Goal: Information Seeking & Learning: Learn about a topic

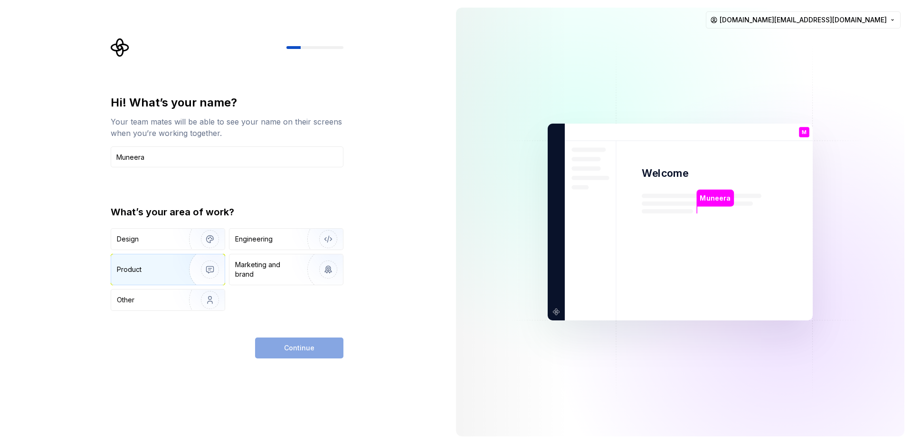
type input "Muneera"
click at [170, 270] on div "Product" at bounding box center [148, 270] width 63 height 10
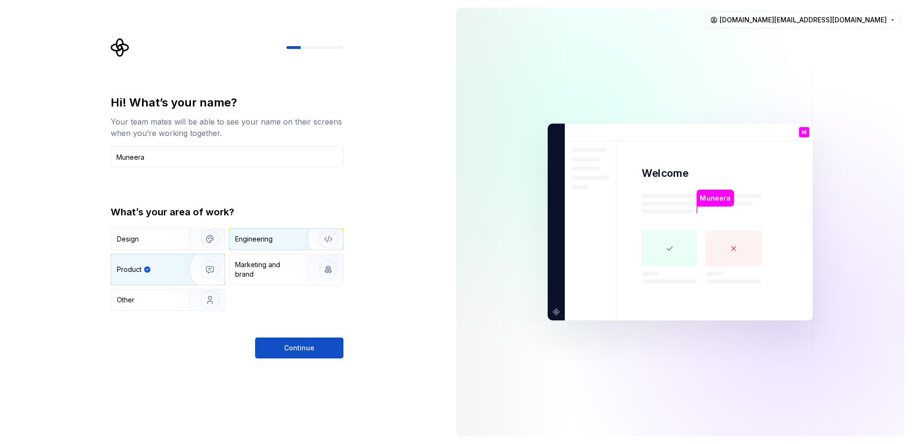
click at [282, 246] on div "Engineering" at bounding box center [286, 238] width 114 height 21
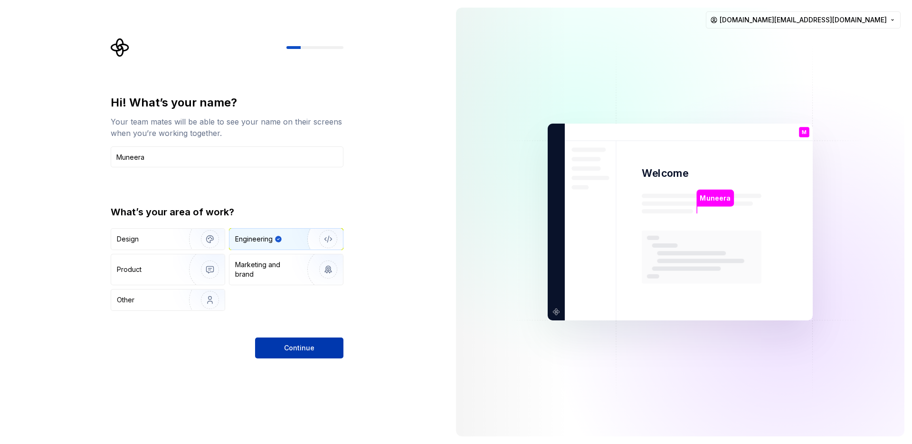
click at [284, 353] on button "Continue" at bounding box center [299, 347] width 88 height 21
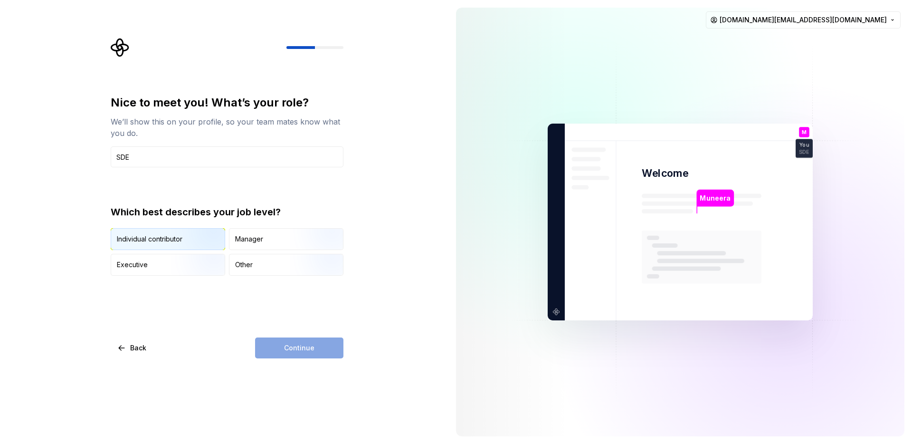
type input "SDE"
click at [176, 247] on img "button" at bounding box center [201, 251] width 61 height 64
click at [284, 345] on button "Continue" at bounding box center [299, 347] width 88 height 21
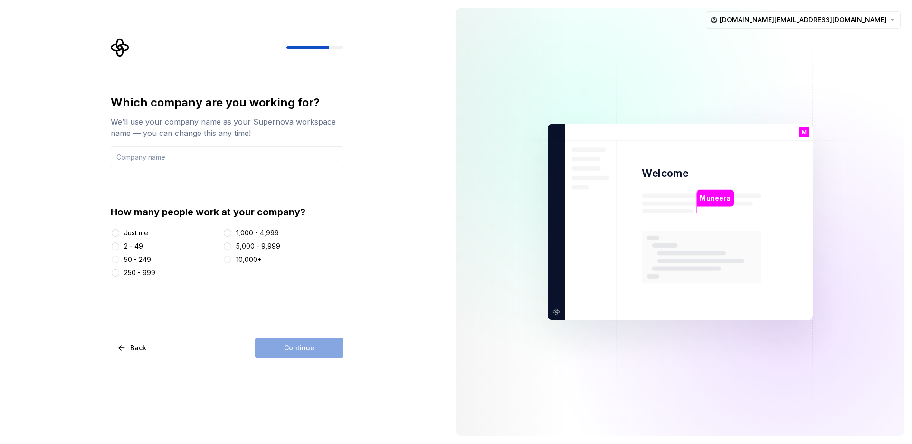
click at [134, 232] on div "Just me" at bounding box center [136, 233] width 24 height 10
click at [119, 232] on button "Just me" at bounding box center [116, 233] width 8 height 8
click at [240, 155] on input "text" at bounding box center [227, 156] width 233 height 21
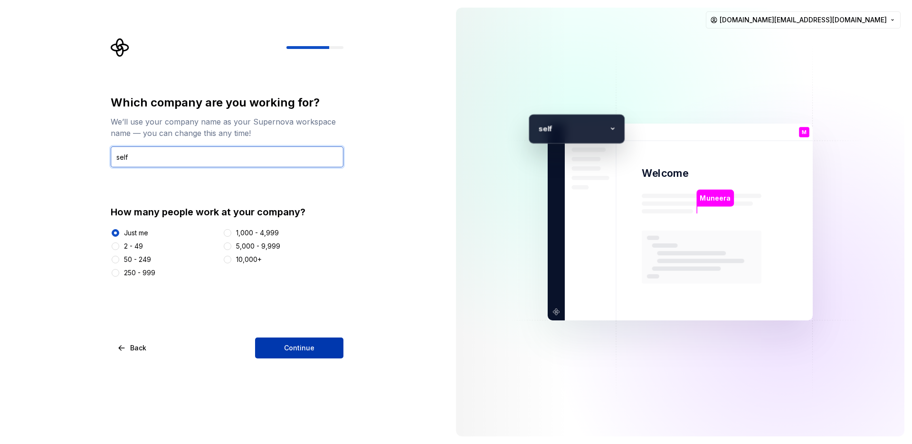
type input "self"
click at [321, 348] on button "Continue" at bounding box center [299, 347] width 88 height 21
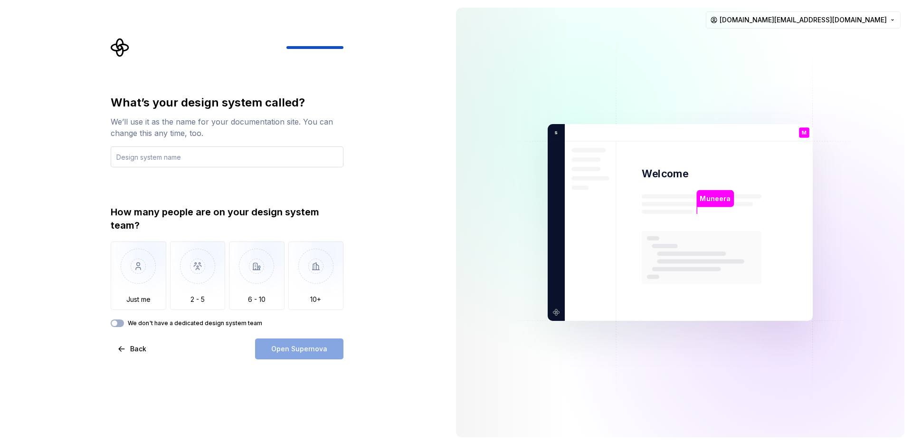
click at [128, 158] on input "text" at bounding box center [227, 156] width 233 height 21
click at [124, 325] on div "We don't have a dedicated design system team" at bounding box center [227, 323] width 233 height 8
click at [120, 324] on button "We don't have a dedicated design system team" at bounding box center [117, 323] width 13 height 8
click at [319, 353] on div "Open Supernova" at bounding box center [299, 348] width 88 height 21
click at [188, 160] on input "text" at bounding box center [227, 156] width 233 height 21
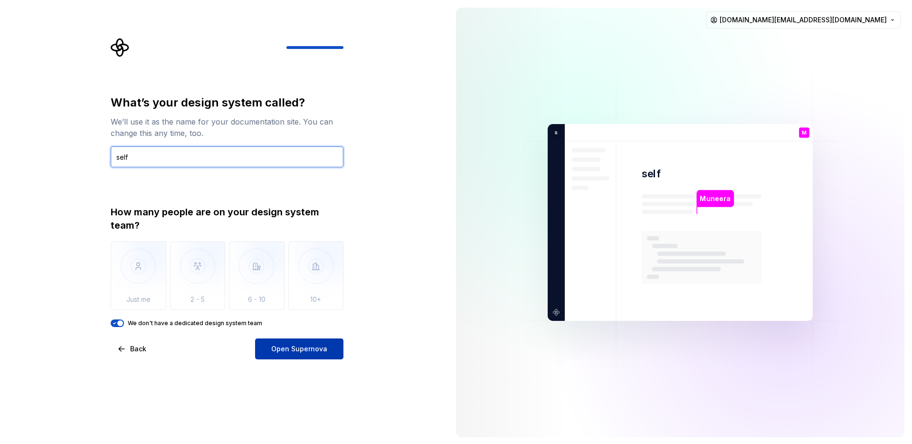
type input "self"
click at [301, 353] on button "Open Supernova" at bounding box center [299, 348] width 88 height 21
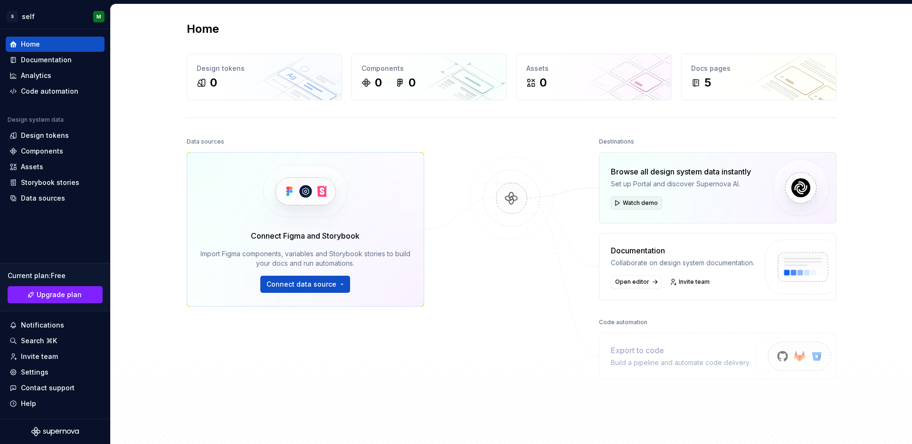
click at [633, 205] on span "Watch demo" at bounding box center [640, 203] width 35 height 8
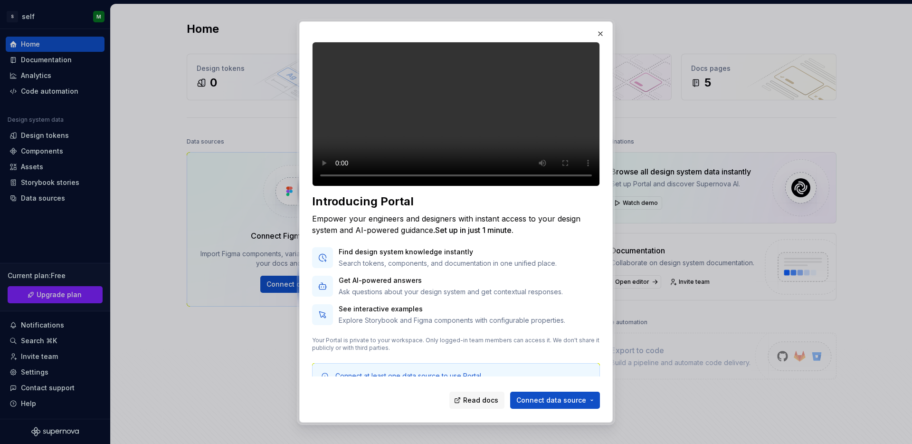
click at [417, 148] on video at bounding box center [456, 114] width 288 height 144
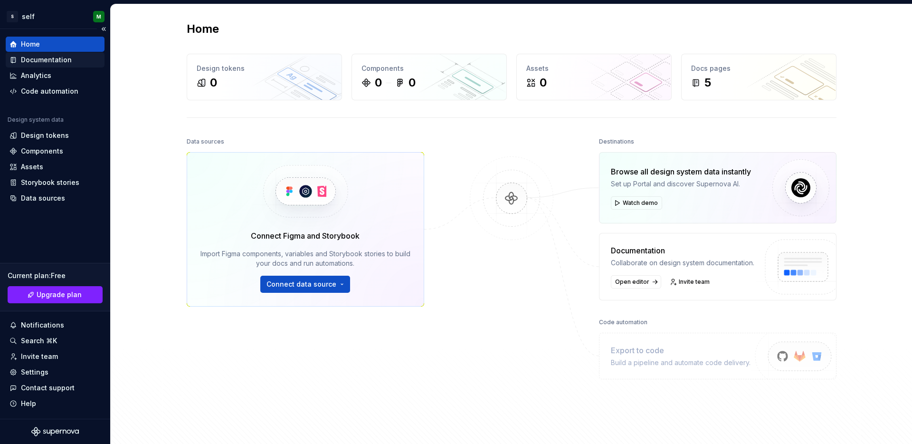
click at [38, 63] on div "Documentation" at bounding box center [46, 60] width 51 height 10
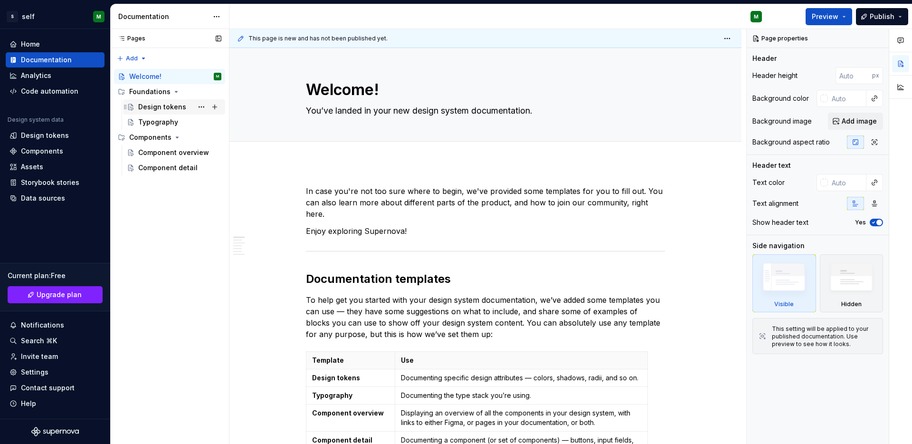
click at [175, 108] on div "Design tokens" at bounding box center [162, 107] width 48 height 10
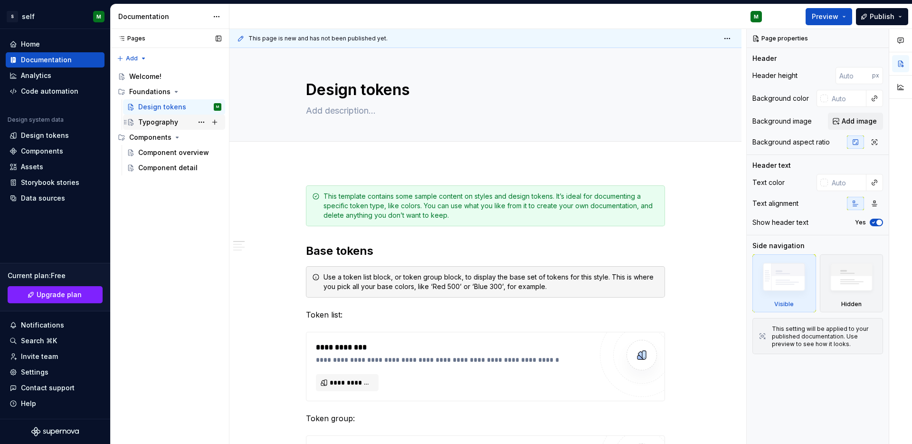
click at [153, 123] on div "Typography" at bounding box center [158, 122] width 40 height 10
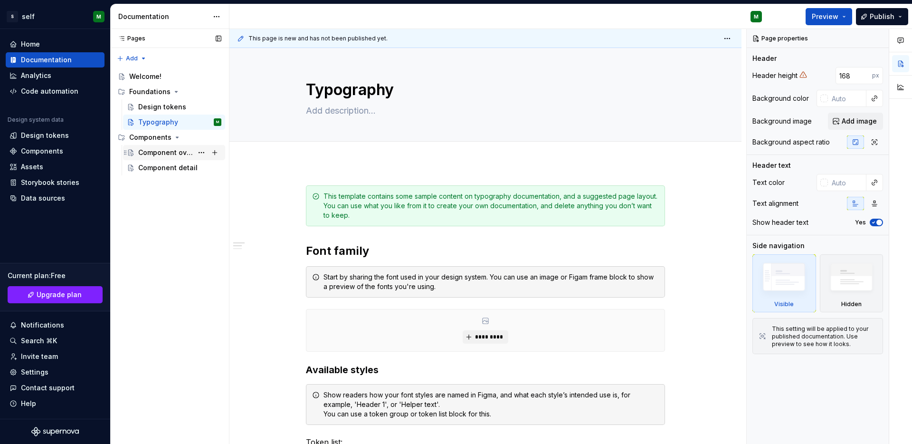
click at [153, 150] on div "Component overview" at bounding box center [165, 153] width 55 height 10
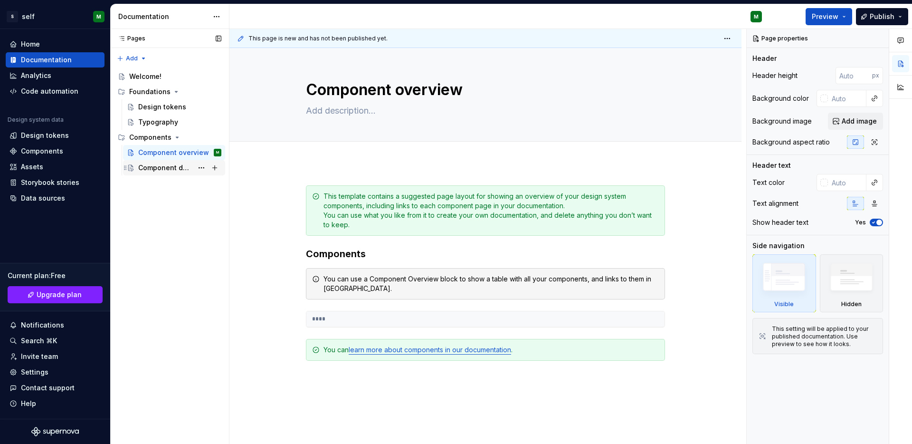
click at [161, 164] on div "Component detail" at bounding box center [165, 168] width 55 height 10
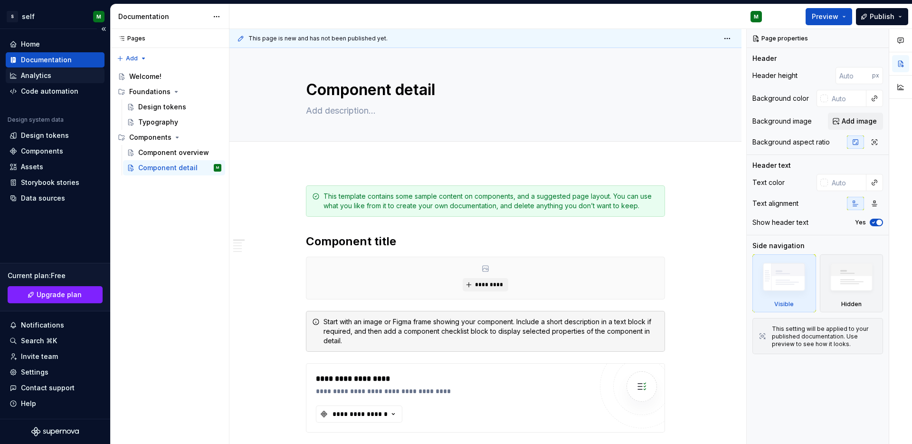
click at [57, 73] on div "Analytics" at bounding box center [55, 76] width 91 height 10
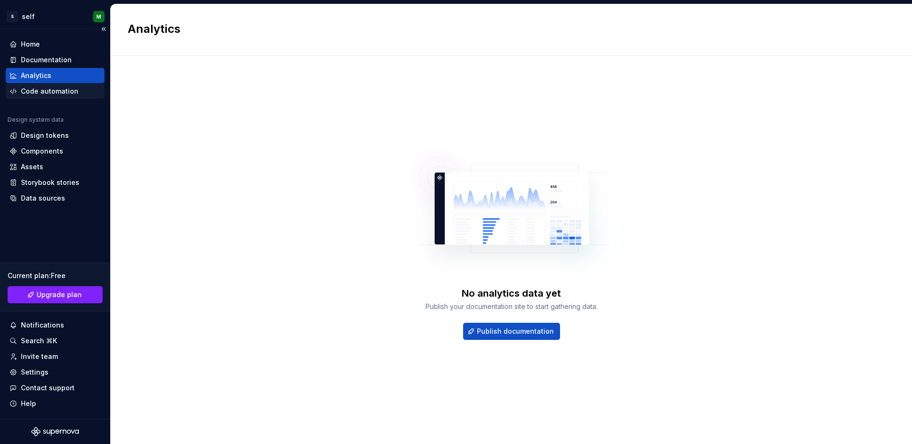
click at [60, 85] on div "Code automation" at bounding box center [55, 91] width 99 height 15
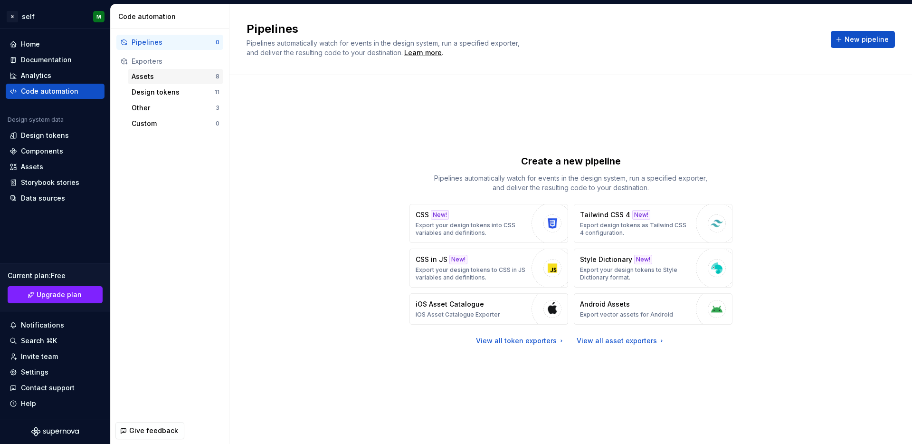
click at [151, 82] on div "Assets 8" at bounding box center [175, 76] width 95 height 15
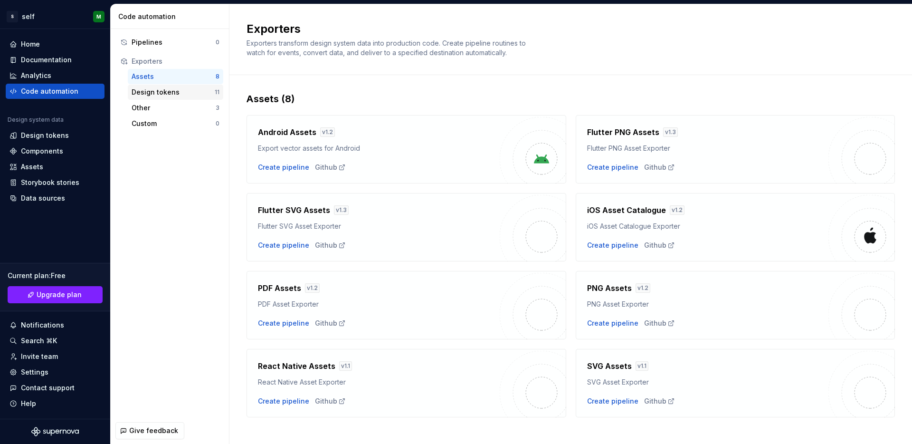
click at [156, 96] on div "Design tokens" at bounding box center [173, 92] width 83 height 10
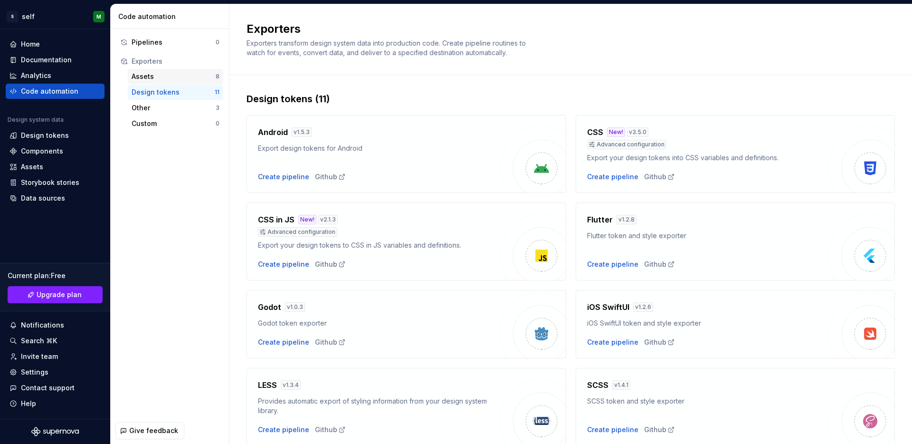
click at [176, 82] on div "Assets 8" at bounding box center [175, 76] width 95 height 15
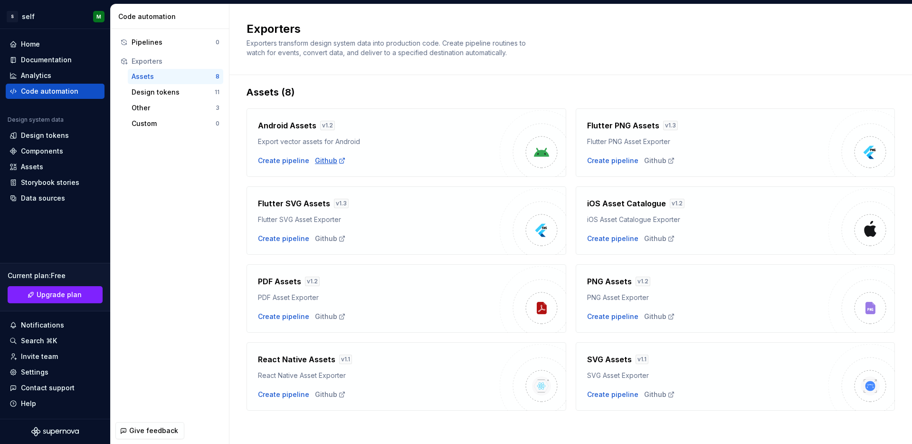
scroll to position [10, 0]
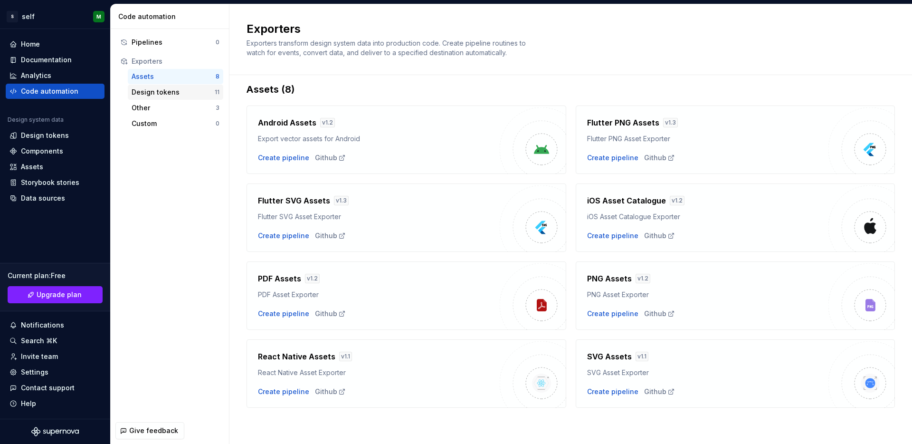
click at [164, 90] on div "Design tokens" at bounding box center [173, 92] width 83 height 10
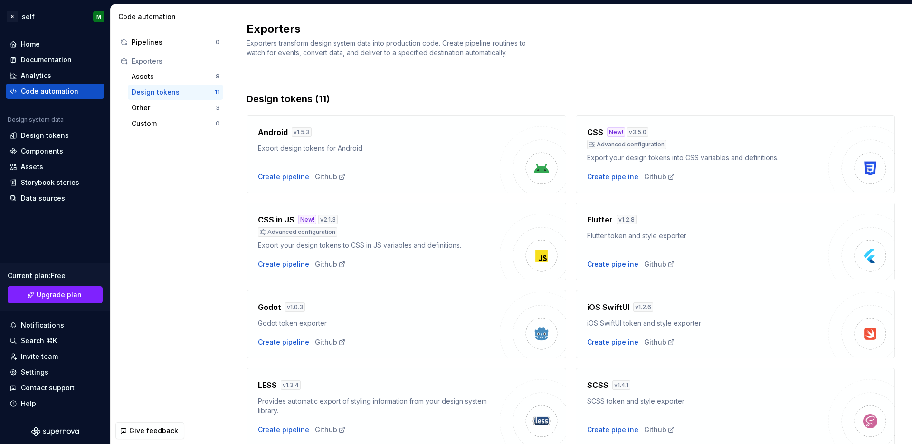
click at [168, 226] on div "Pipelines 0 Exporters Assets 8 Design tokens 11 Other 3 Custom 0" at bounding box center [170, 223] width 118 height 388
click at [183, 105] on div "Other" at bounding box center [174, 108] width 84 height 10
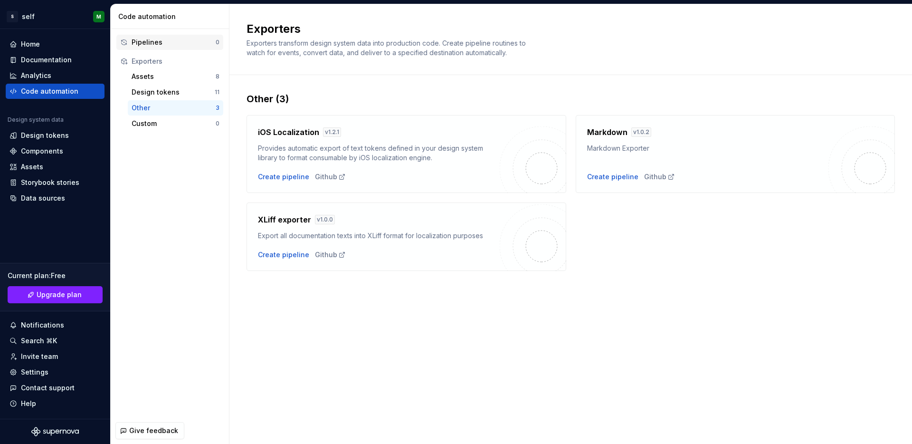
click at [191, 38] on div "Pipelines" at bounding box center [174, 43] width 84 height 10
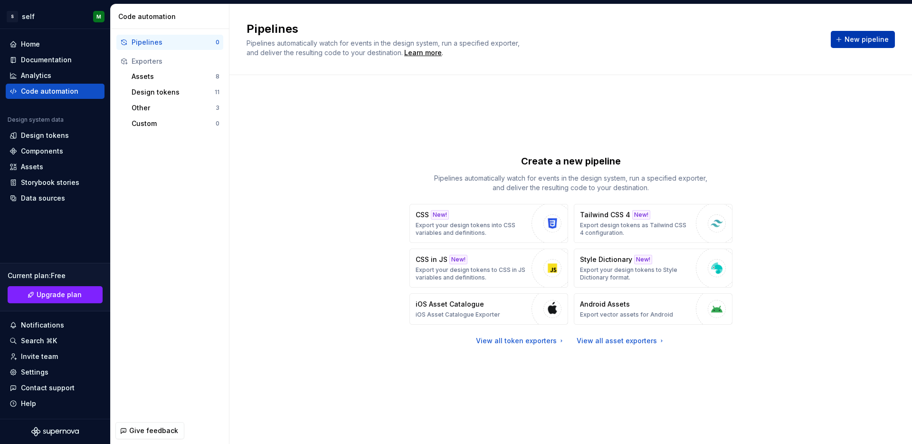
click at [861, 38] on span "New pipeline" at bounding box center [867, 40] width 44 height 10
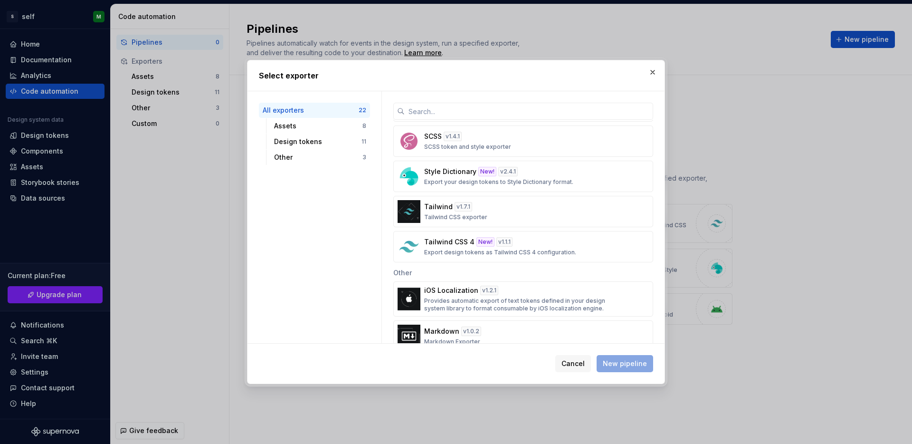
scroll to position [619, 0]
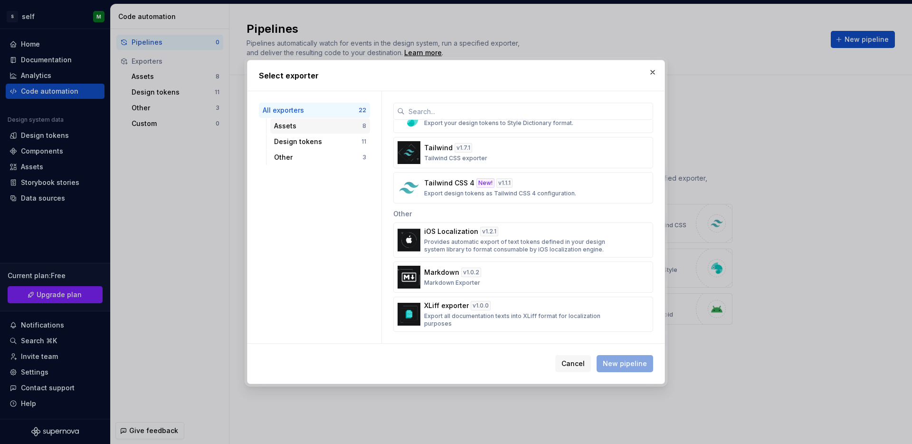
click at [304, 129] on div "Assets" at bounding box center [318, 126] width 88 height 10
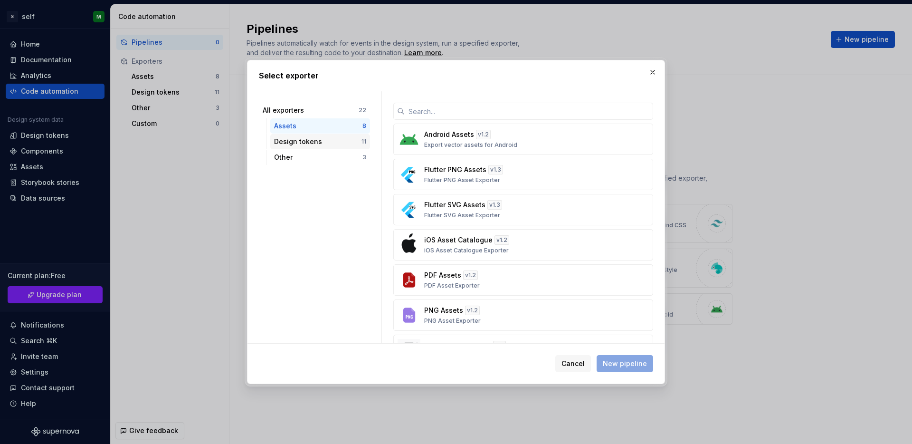
click at [307, 142] on div "Design tokens" at bounding box center [317, 142] width 87 height 10
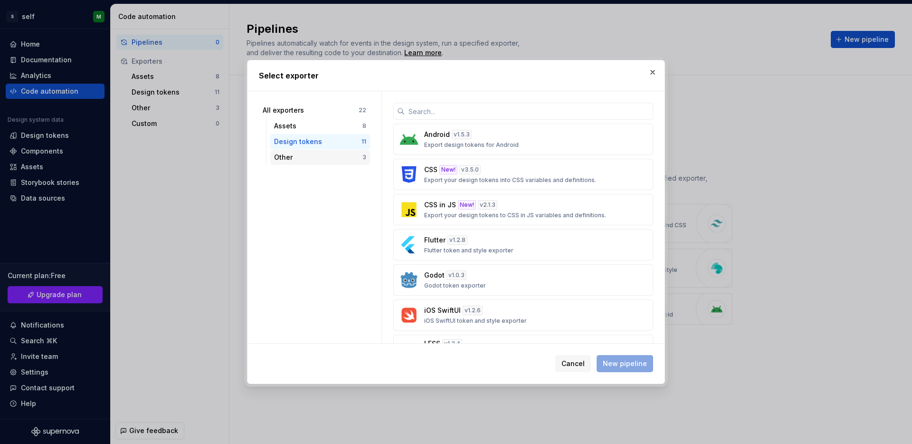
click at [311, 156] on div "Other" at bounding box center [318, 157] width 88 height 10
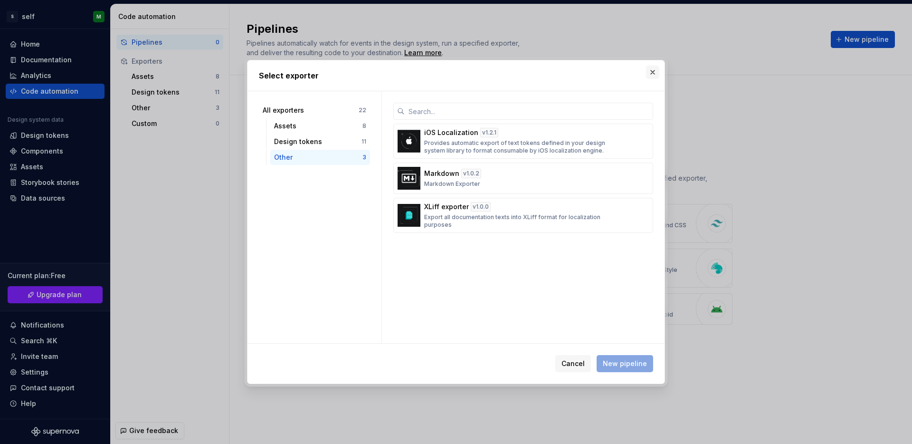
click at [650, 69] on button "button" at bounding box center [652, 72] width 13 height 13
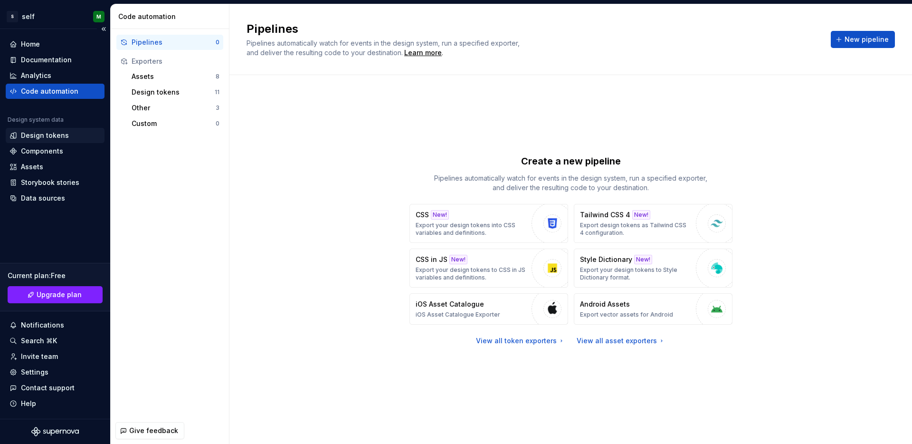
click at [55, 135] on div "Design tokens" at bounding box center [45, 136] width 48 height 10
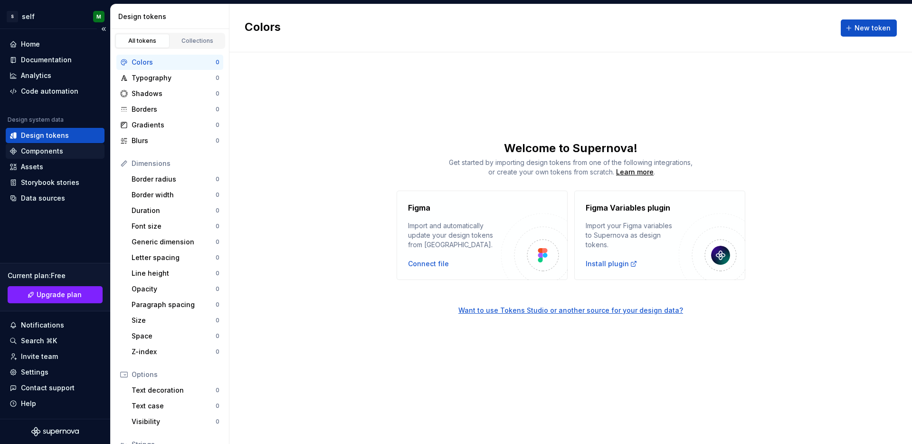
click at [48, 151] on div "Components" at bounding box center [42, 151] width 42 height 10
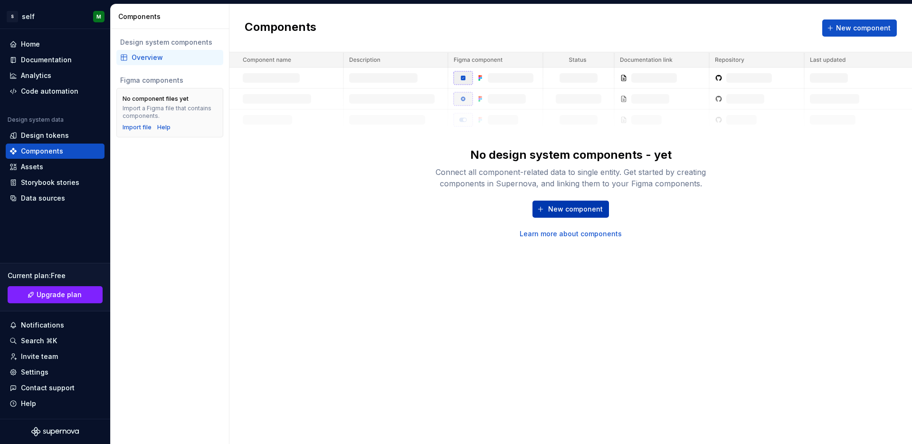
click at [576, 212] on span "New component" at bounding box center [575, 209] width 55 height 10
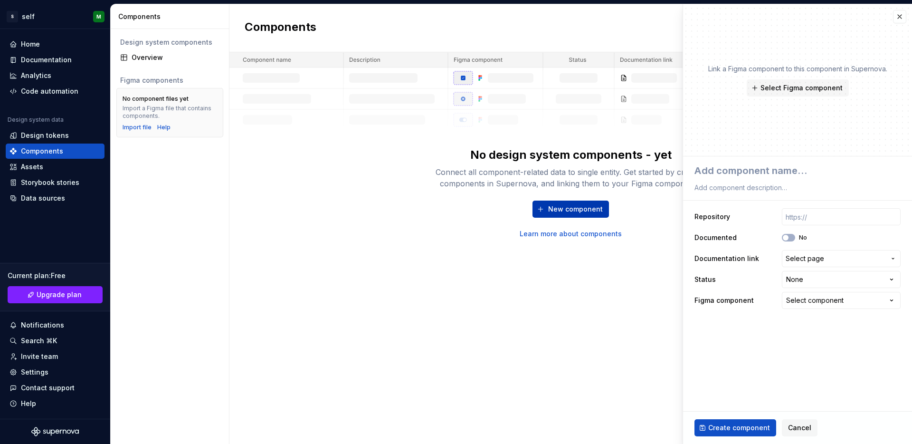
type textarea "*"
click at [790, 254] on span "Select page" at bounding box center [805, 259] width 38 height 10
click at [776, 246] on html "**********" at bounding box center [456, 222] width 912 height 444
click at [33, 170] on div "Assets" at bounding box center [32, 167] width 22 height 10
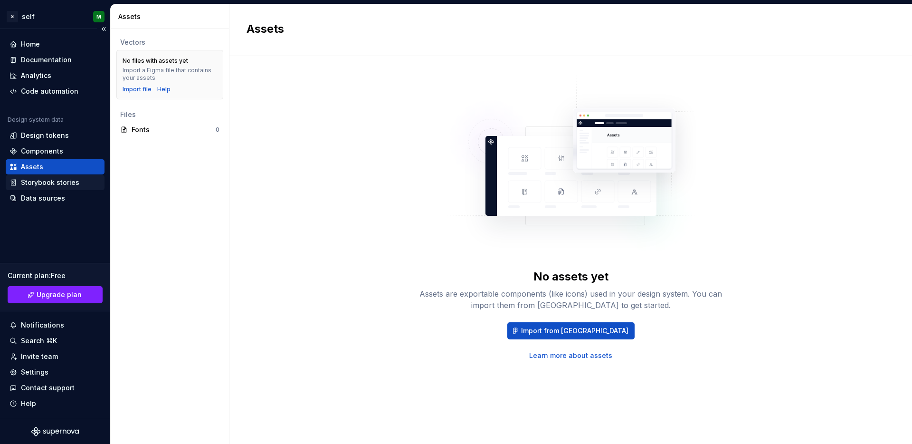
click at [35, 187] on div "Storybook stories" at bounding box center [55, 182] width 99 height 15
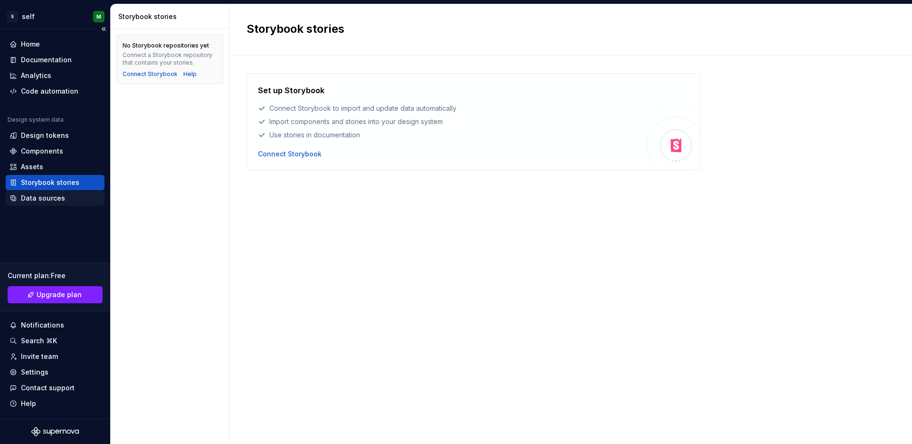
click at [53, 197] on div "Data sources" at bounding box center [43, 198] width 44 height 10
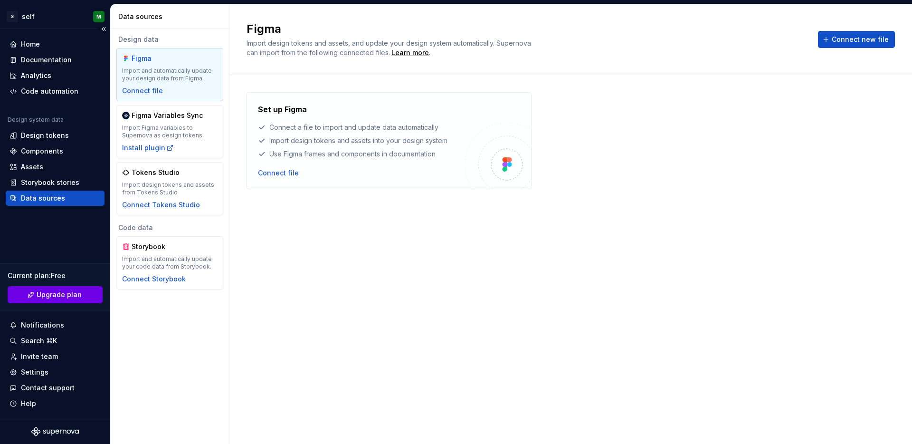
click at [65, 292] on span "Upgrade plan" at bounding box center [59, 295] width 45 height 10
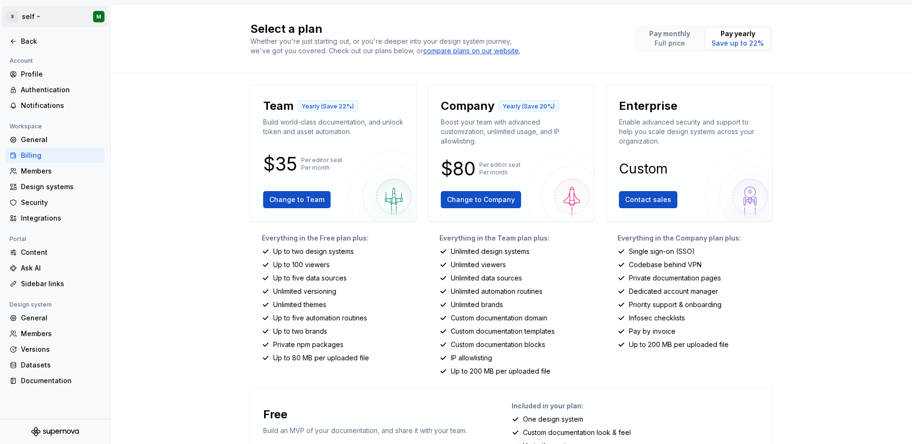
click at [10, 19] on html "S self M Back Account Profile Authentication Notifications Workspace General Bi…" at bounding box center [456, 222] width 912 height 444
click at [185, 134] on html "S self M Back Account Profile Authentication Notifications Workspace General Bi…" at bounding box center [456, 222] width 912 height 444
